Goal: Feedback & Contribution: Contribute content

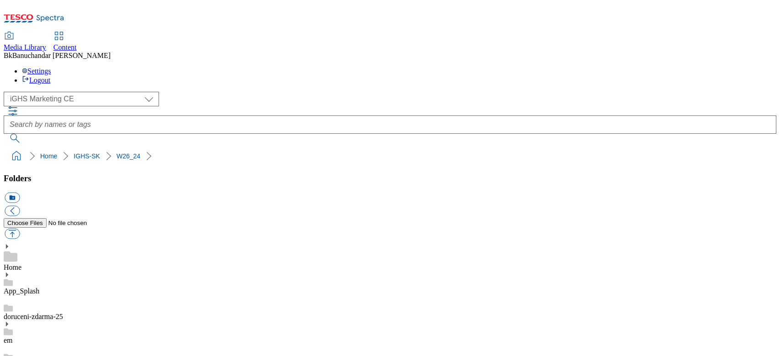
select select "flare-ighs-ce-mktg"
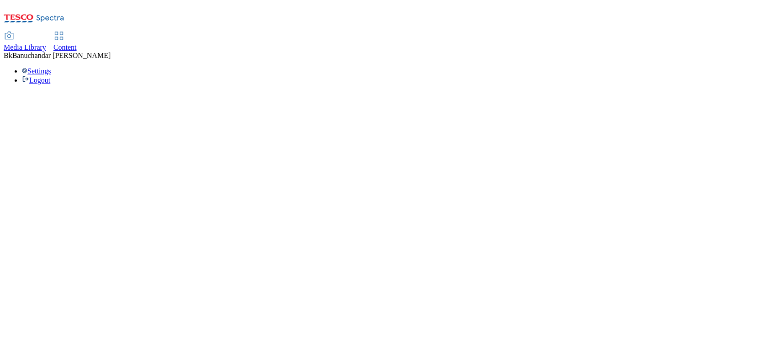
select select "flare-ighs-ce-mktg"
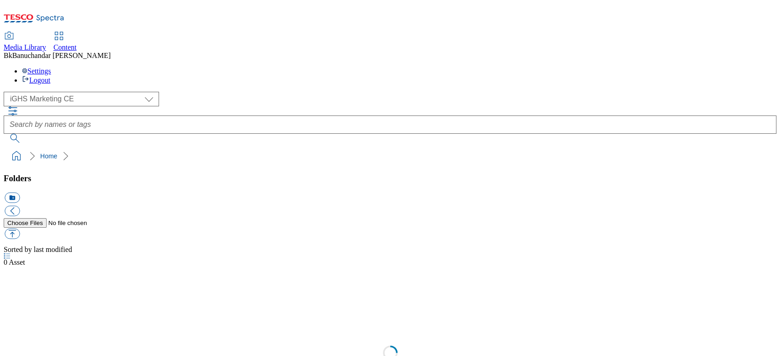
select select "flare-ighs-ce-mktg"
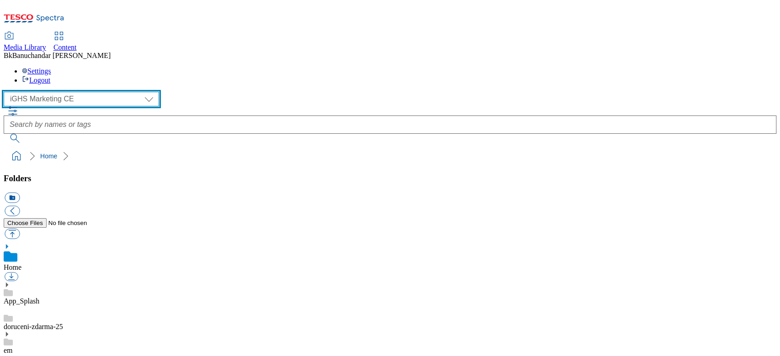
click at [51, 92] on select "GHS Marketing UK iGHS Marketing CE MCA CZ MCA HU MCA SK" at bounding box center [81, 99] width 155 height 15
click at [6, 92] on select "GHS Marketing UK iGHS Marketing CE MCA CZ MCA HU MCA SK" at bounding box center [81, 99] width 155 height 15
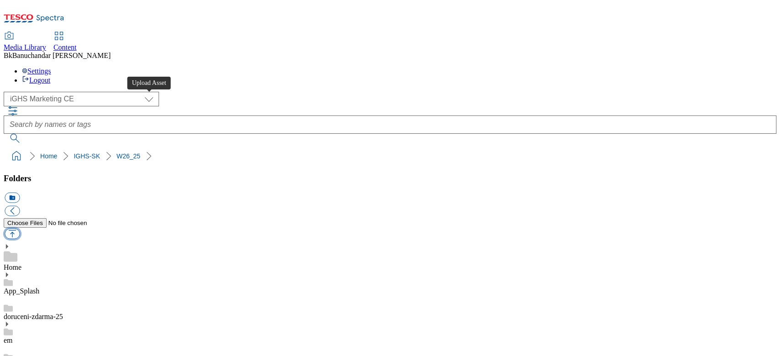
click at [20, 229] on button "button" at bounding box center [12, 234] width 15 height 11
type input "C:\fakepath\content_new_en_3.jpg"
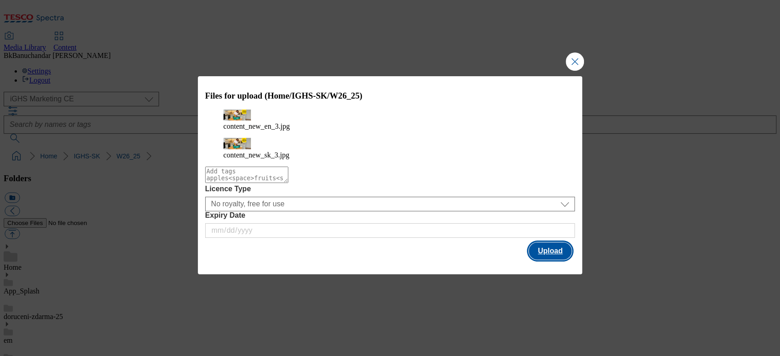
click at [551, 248] on button "Upload" at bounding box center [550, 251] width 43 height 17
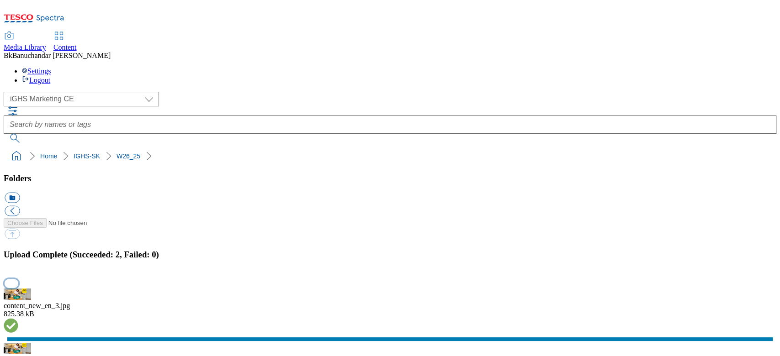
click at [18, 279] on button "button" at bounding box center [12, 283] width 14 height 9
